Goal: Task Accomplishment & Management: Complete application form

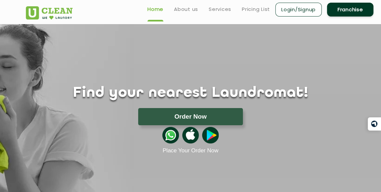
click at [352, 11] on link "Franchise" at bounding box center [350, 10] width 46 height 14
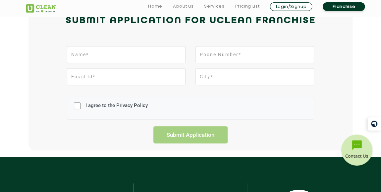
scroll to position [177, 0]
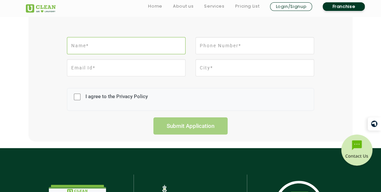
click at [142, 45] on input "text" at bounding box center [126, 45] width 119 height 17
type input "[PERSON_NAME] [PERSON_NAME]"
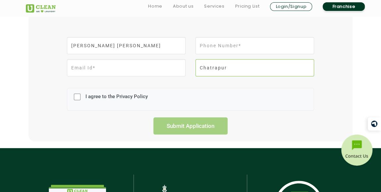
drag, startPoint x: 228, startPoint y: 67, endPoint x: 184, endPoint y: 74, distance: 45.0
click at [184, 74] on div "Chatrapur" at bounding box center [190, 70] width 257 height 22
type input "[GEOGRAPHIC_DATA]"
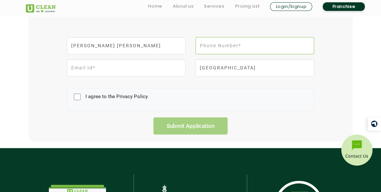
click at [234, 53] on input "tel" at bounding box center [254, 45] width 119 height 17
type input "8917346824"
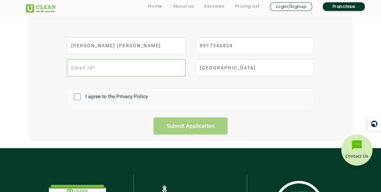
click at [175, 64] on input "email" at bounding box center [126, 67] width 119 height 17
type input "[EMAIL_ADDRESS][DOMAIN_NAME]"
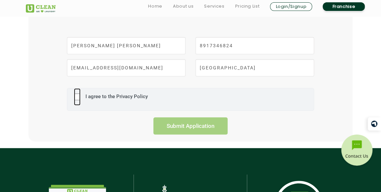
click at [76, 97] on input "I agree to the Privacy Policy" at bounding box center [77, 96] width 7 height 17
checkbox input "true"
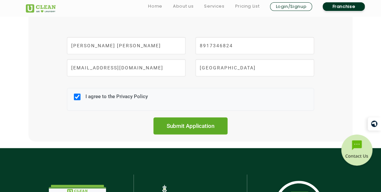
click at [191, 130] on input "Submit Application" at bounding box center [190, 126] width 74 height 17
